Goal: Task Accomplishment & Management: Use online tool/utility

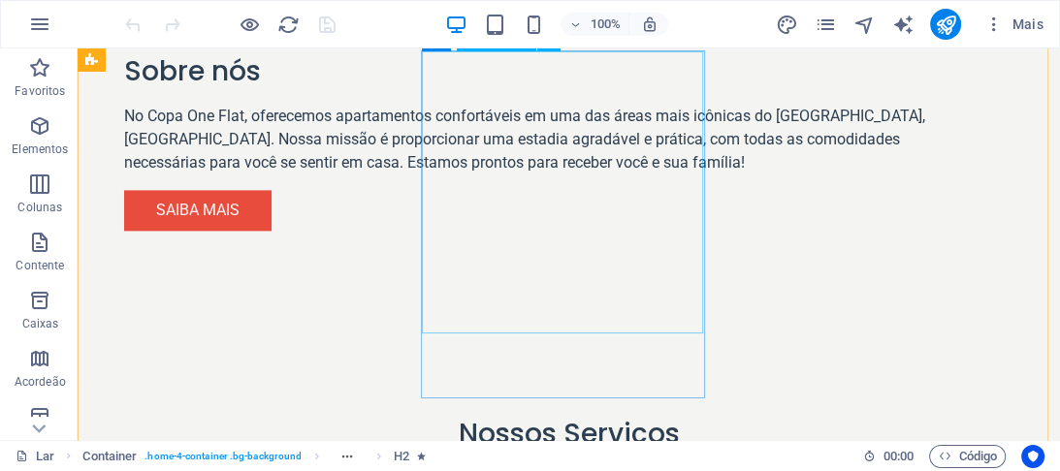
scroll to position [1863, 0]
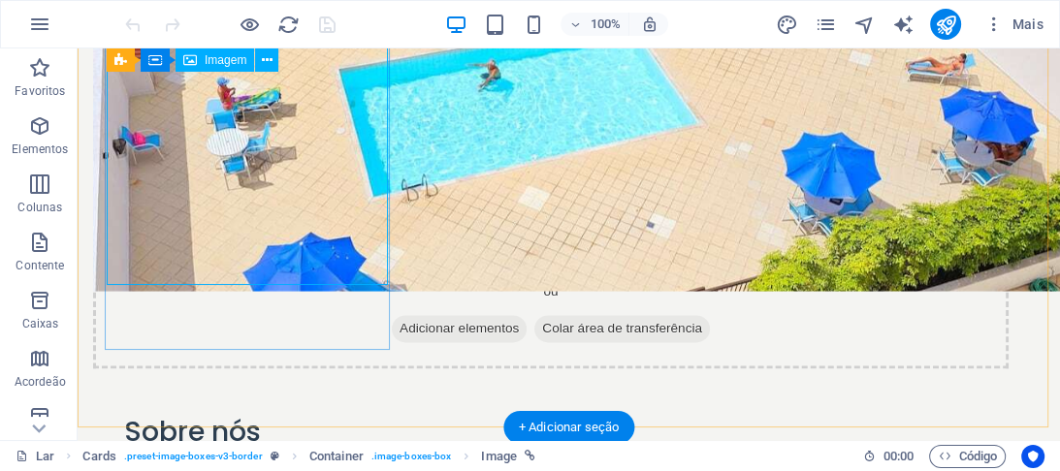
select select "%"
select select
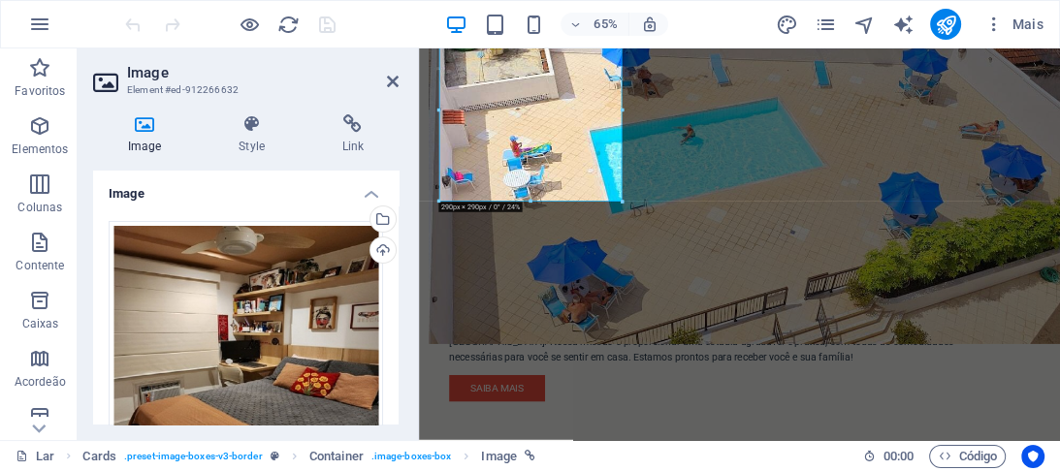
scroll to position [2041, 0]
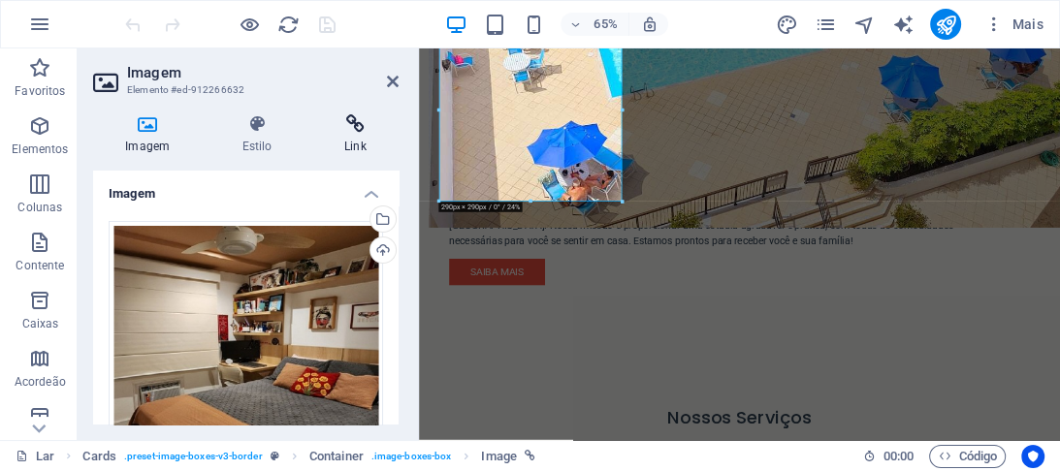
click at [361, 142] on font "Link" at bounding box center [355, 147] width 22 height 14
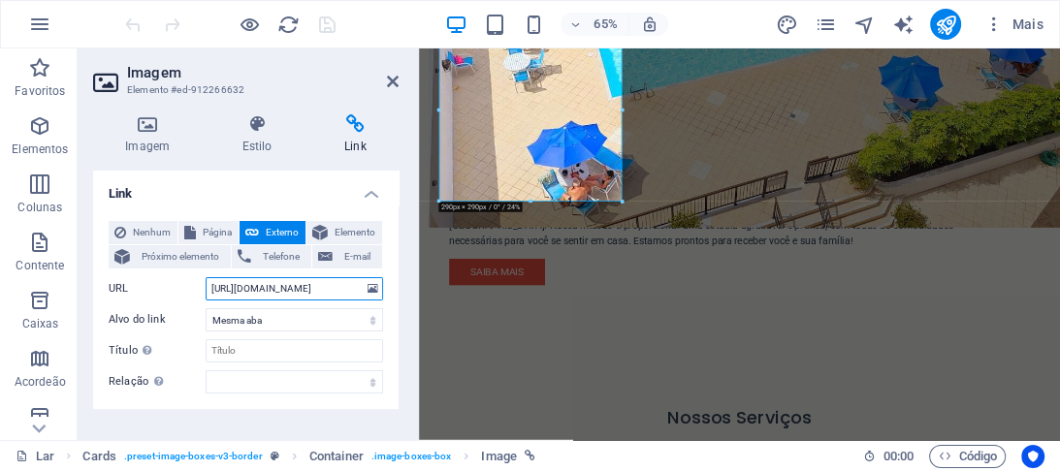
click at [248, 288] on input "[URL][DOMAIN_NAME]" at bounding box center [295, 288] width 178 height 23
paste input "[URL][DOMAIN_NAME]"
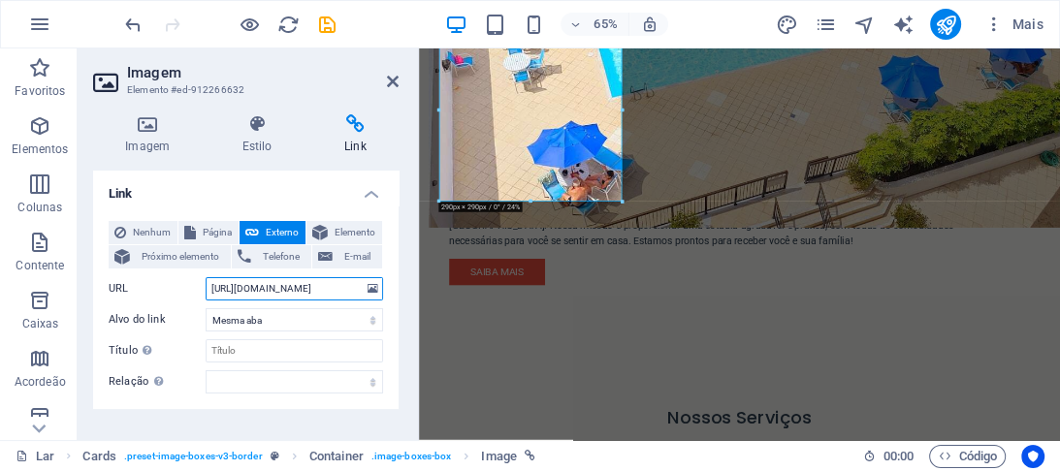
type input "[URL][DOMAIN_NAME]"
click at [347, 136] on h4 "Link" at bounding box center [355, 134] width 86 height 41
click at [389, 86] on icon at bounding box center [393, 82] width 12 height 16
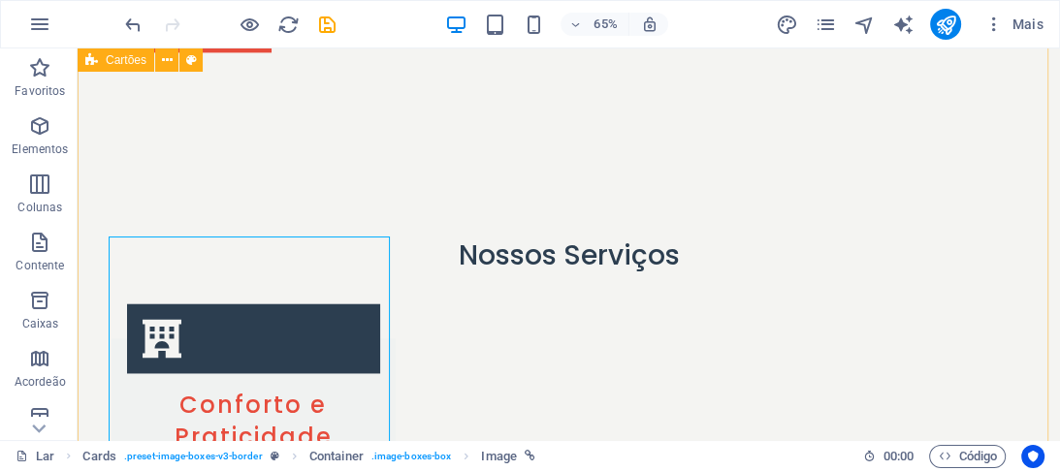
scroll to position [1863, 0]
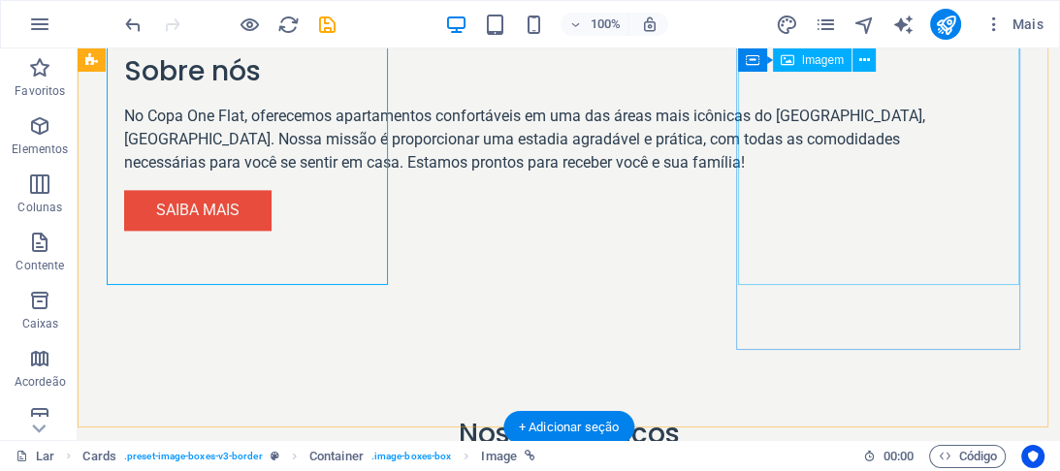
select select "%"
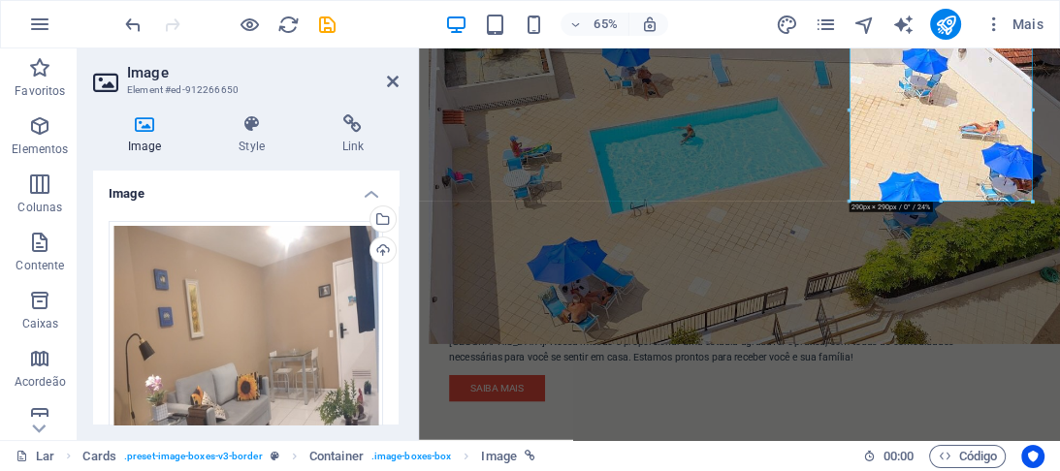
scroll to position [2041, 0]
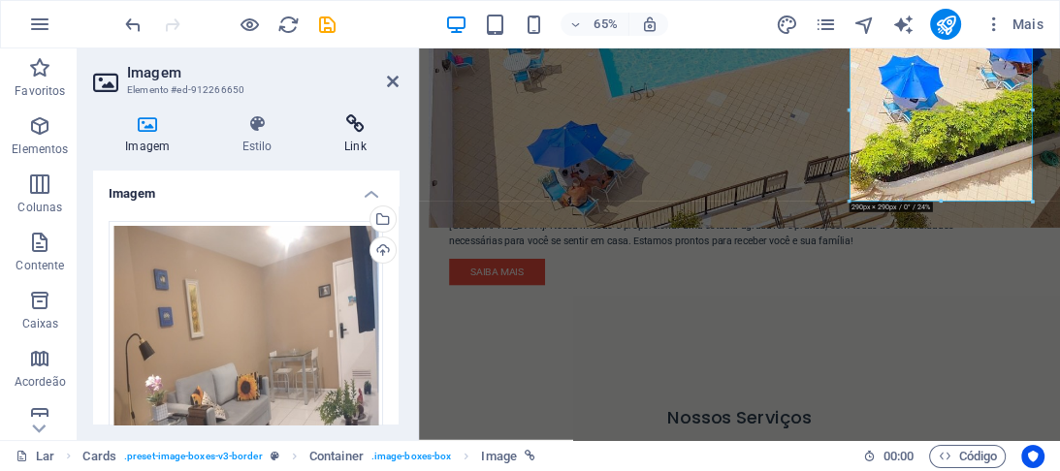
click at [355, 128] on icon at bounding box center [355, 123] width 86 height 19
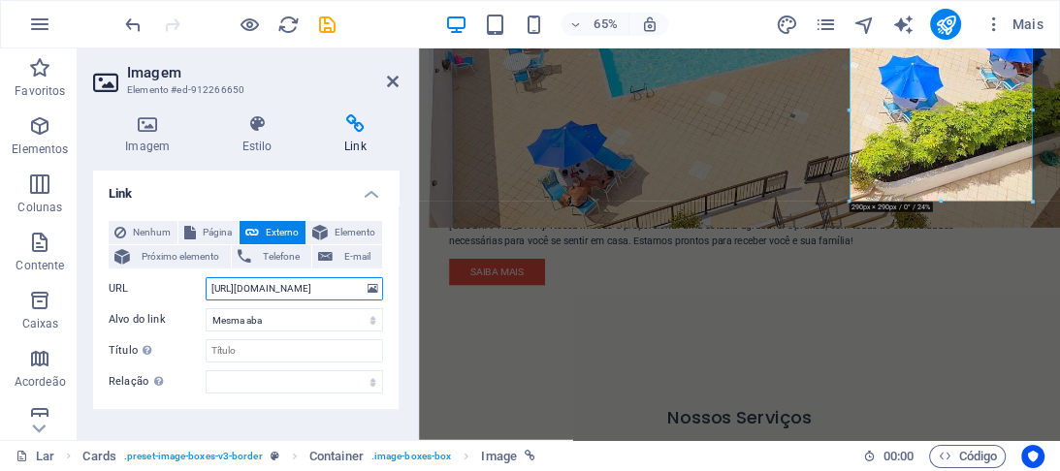
click at [260, 293] on input "[URL][DOMAIN_NAME]" at bounding box center [295, 288] width 178 height 23
paste input "[URL][DOMAIN_NAME]"
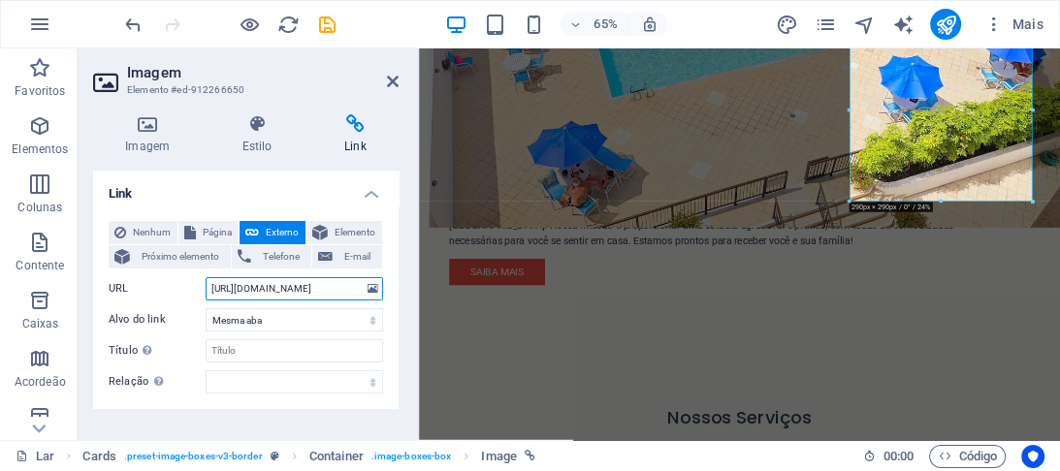
type input "[URL][DOMAIN_NAME]"
click at [334, 131] on icon at bounding box center [355, 123] width 86 height 19
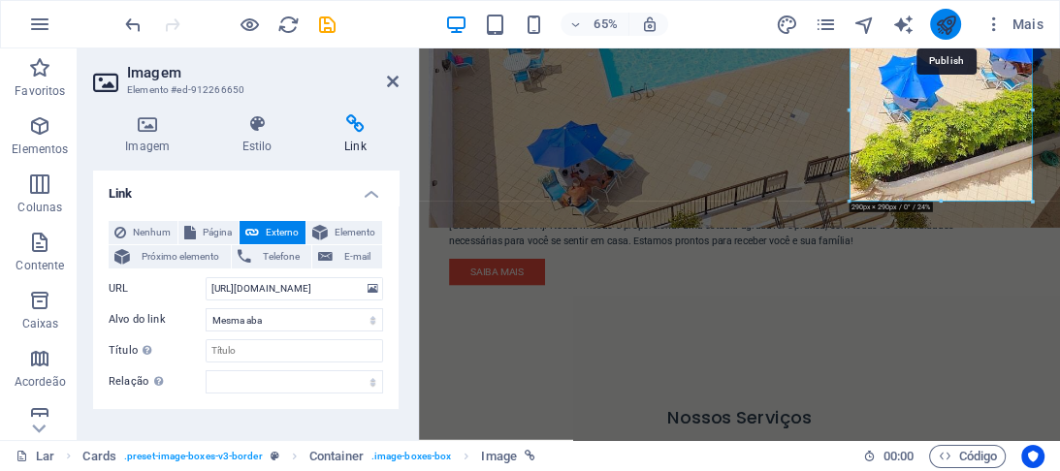
click at [948, 33] on icon "publicar" at bounding box center [945, 25] width 22 height 22
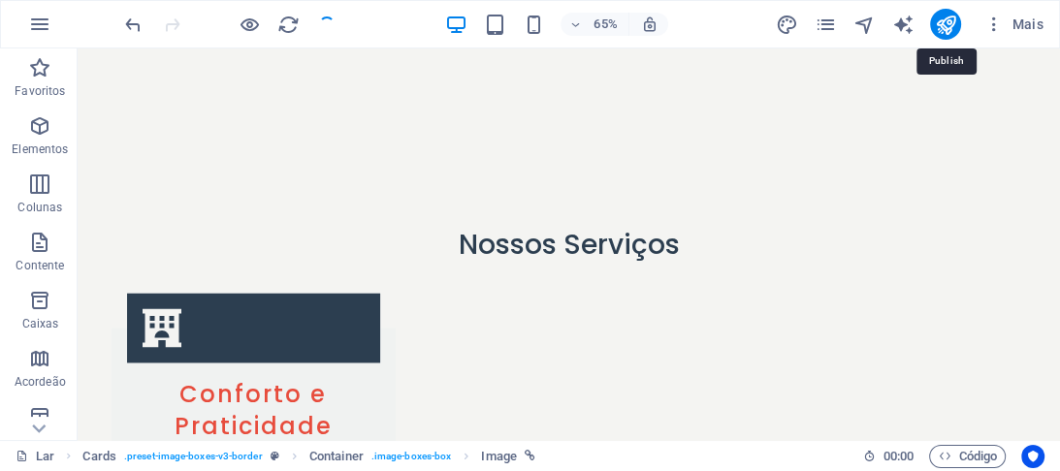
scroll to position [1863, 0]
